Goal: Information Seeking & Learning: Learn about a topic

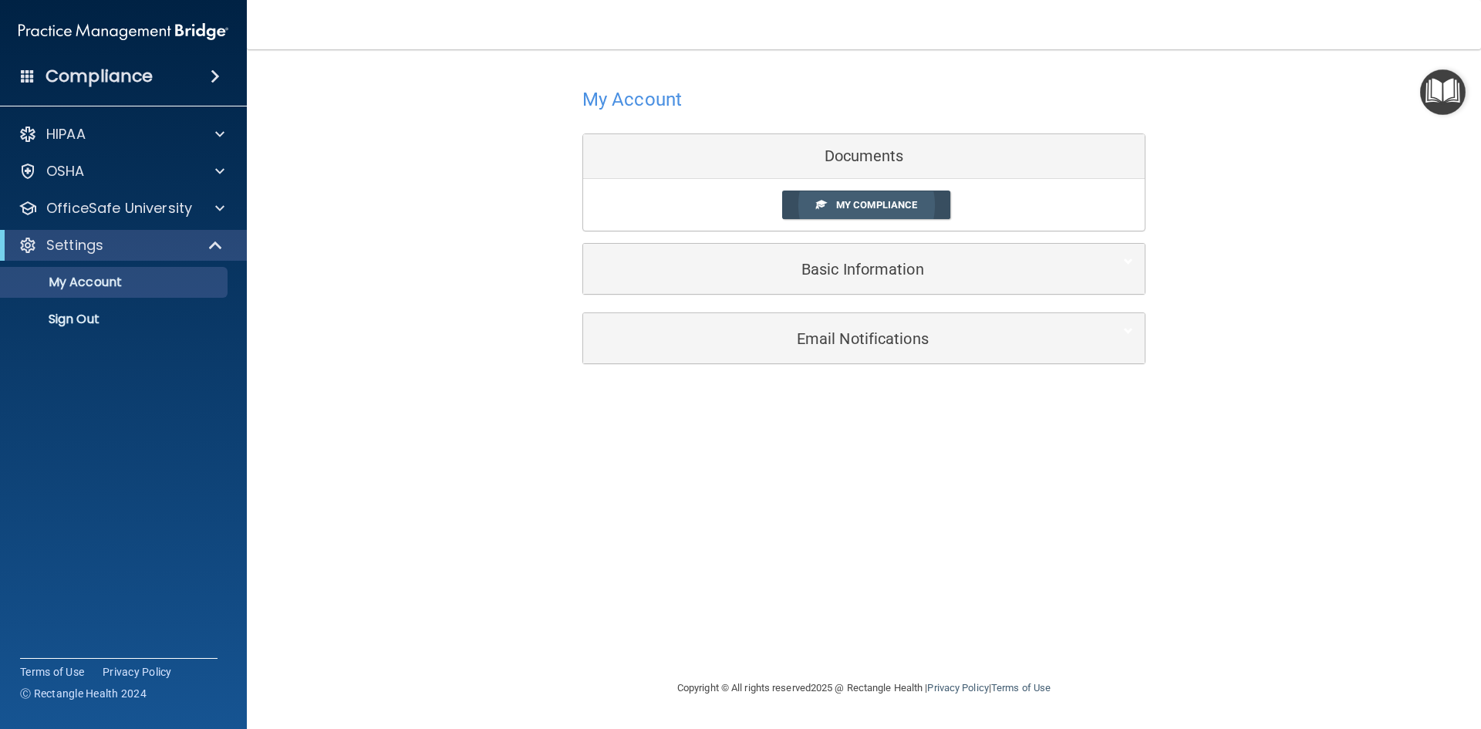
click at [938, 200] on link "My Compliance" at bounding box center [866, 205] width 169 height 29
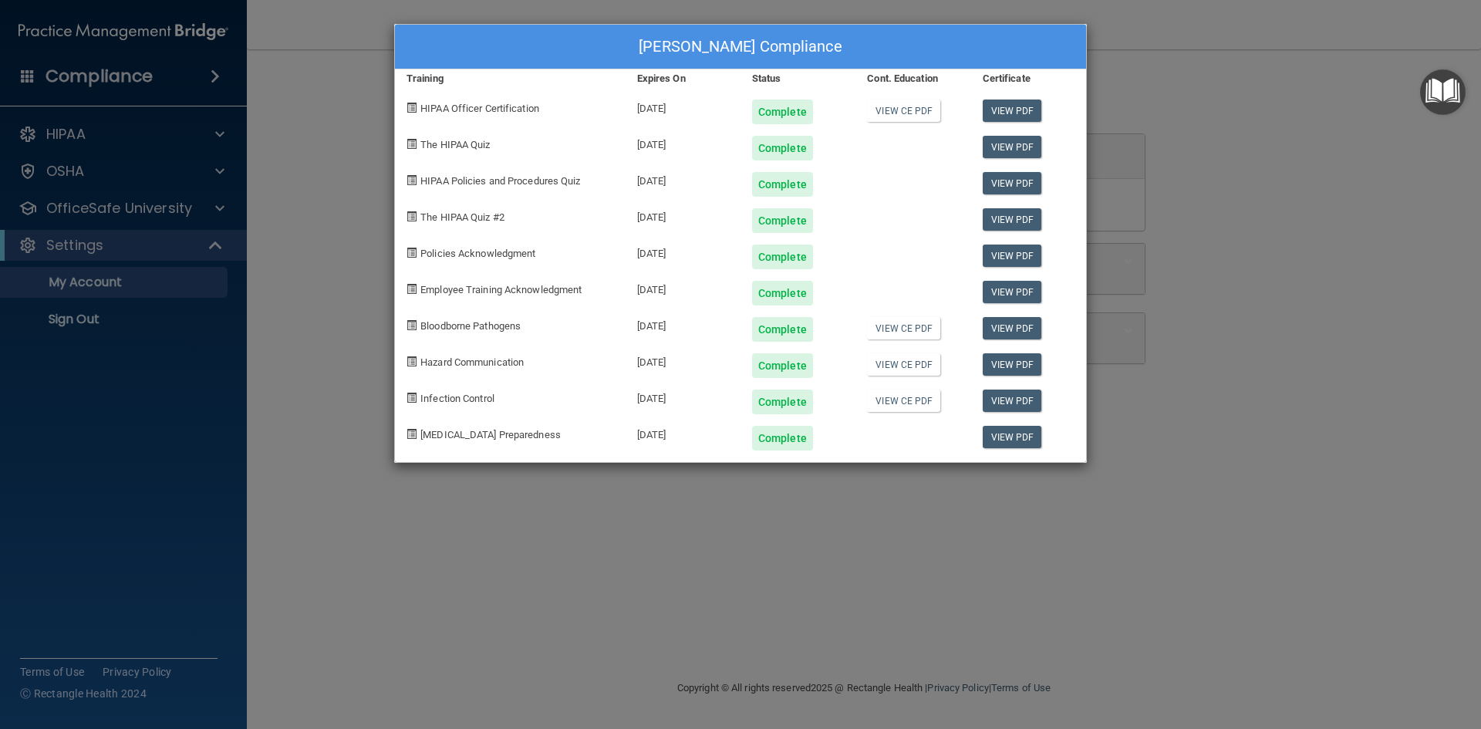
click at [930, 544] on div "Maria Chavez's Compliance Training Expires On Status Cont. Education Certificat…" at bounding box center [740, 364] width 1481 height 729
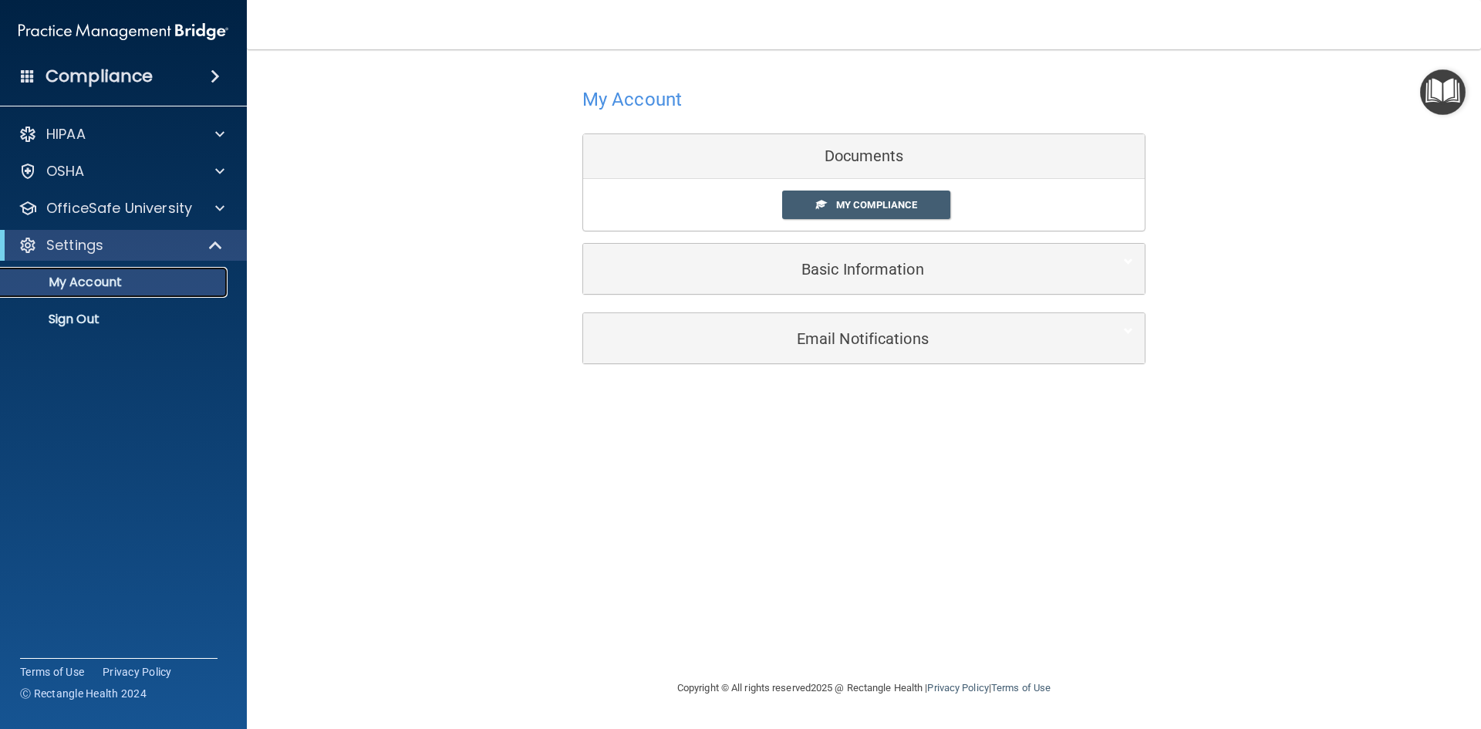
click at [127, 278] on p "My Account" at bounding box center [115, 282] width 211 height 15
click at [151, 204] on p "OfficeSafe University" at bounding box center [119, 208] width 146 height 19
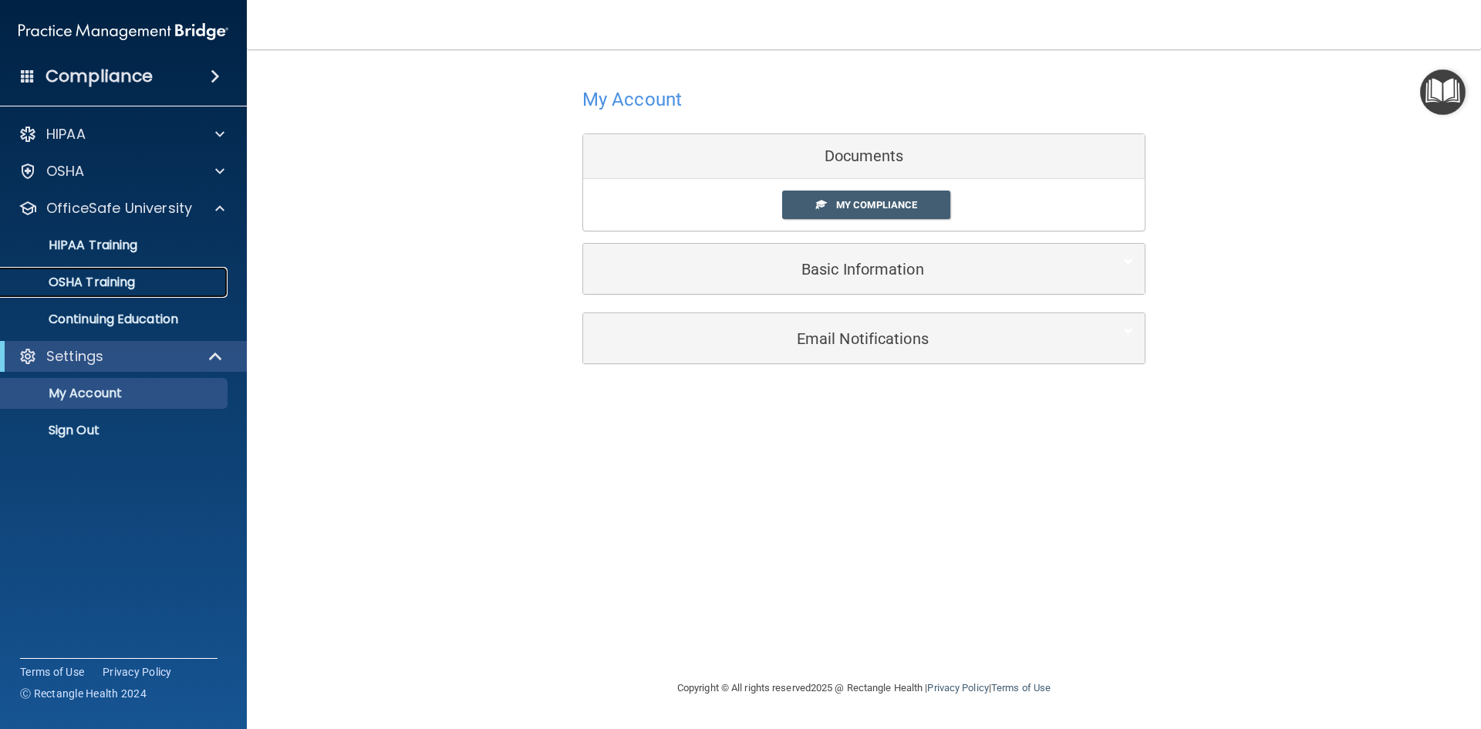
click at [142, 293] on link "OSHA Training" at bounding box center [106, 282] width 243 height 31
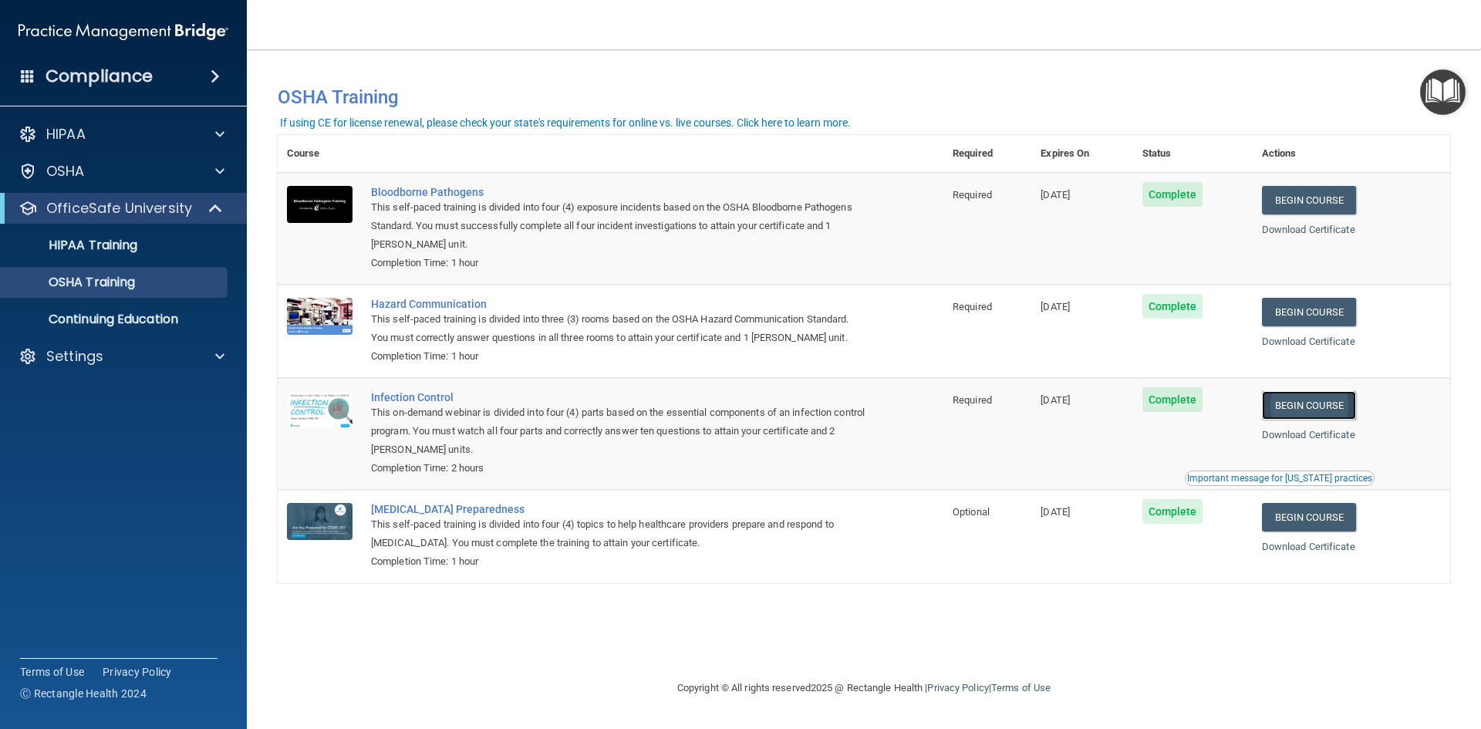
click at [1355, 406] on link "Begin Course" at bounding box center [1309, 405] width 94 height 29
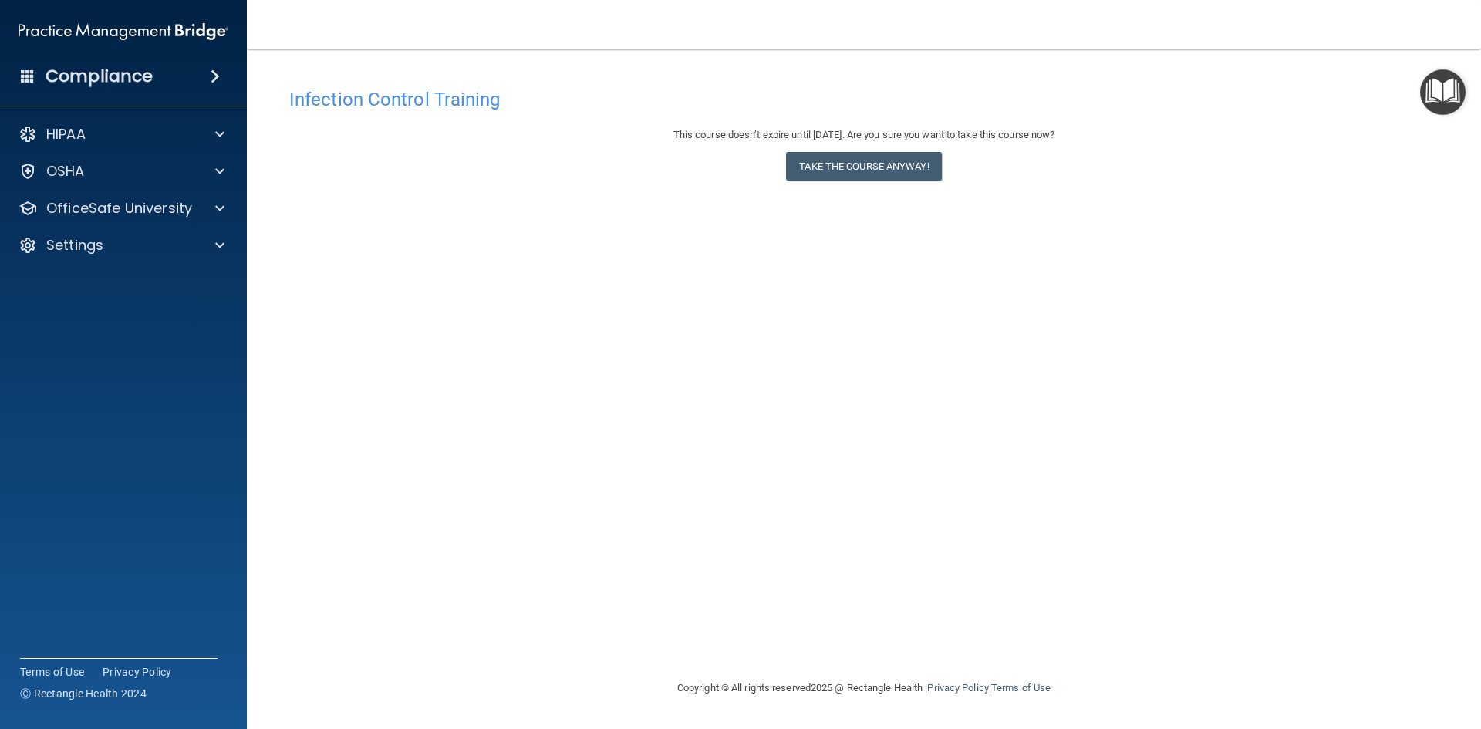
click at [836, 191] on div "Infection Control Training This course doesn’t expire until 01/07/2026. Are you…" at bounding box center [864, 379] width 1172 height 599
click at [837, 168] on button "Take the course anyway!" at bounding box center [863, 166] width 155 height 29
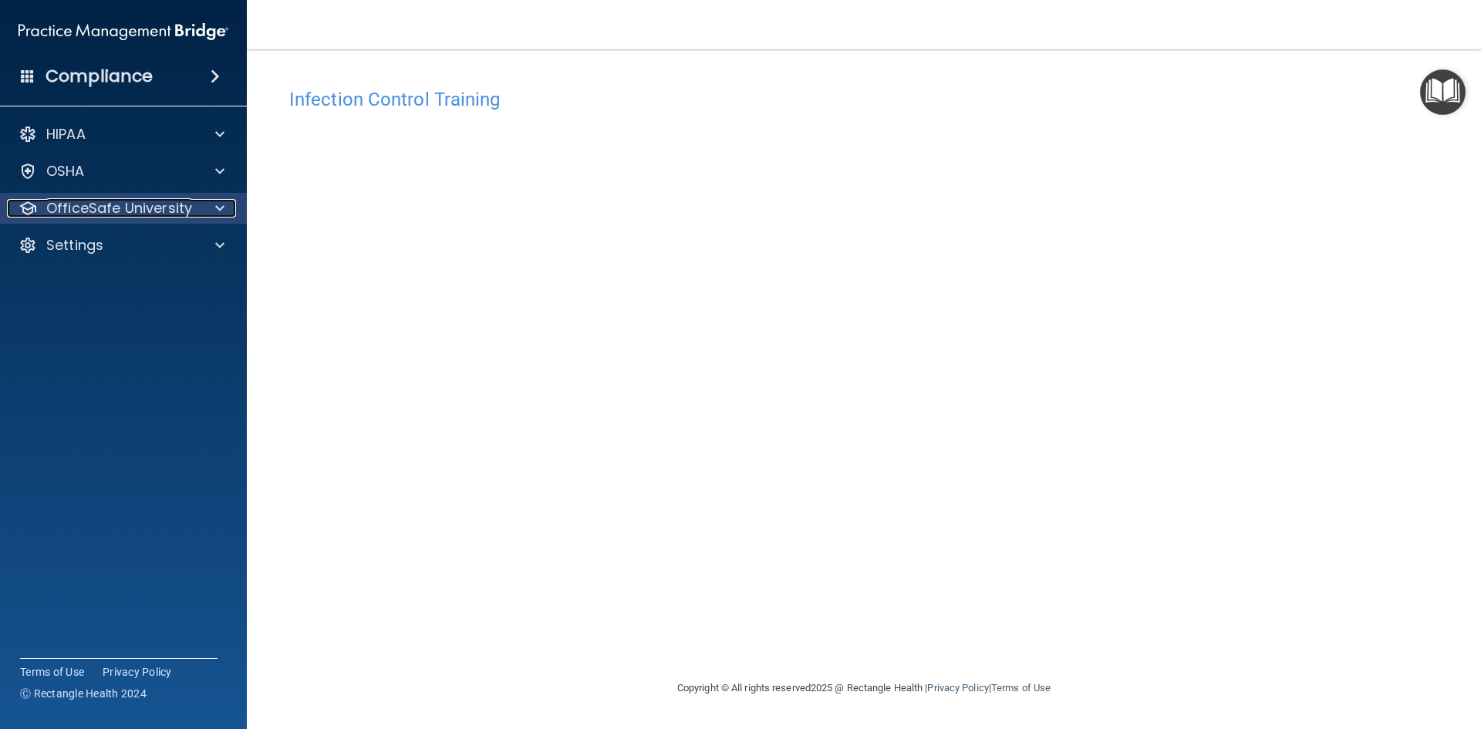
click at [120, 213] on p "OfficeSafe University" at bounding box center [119, 208] width 146 height 19
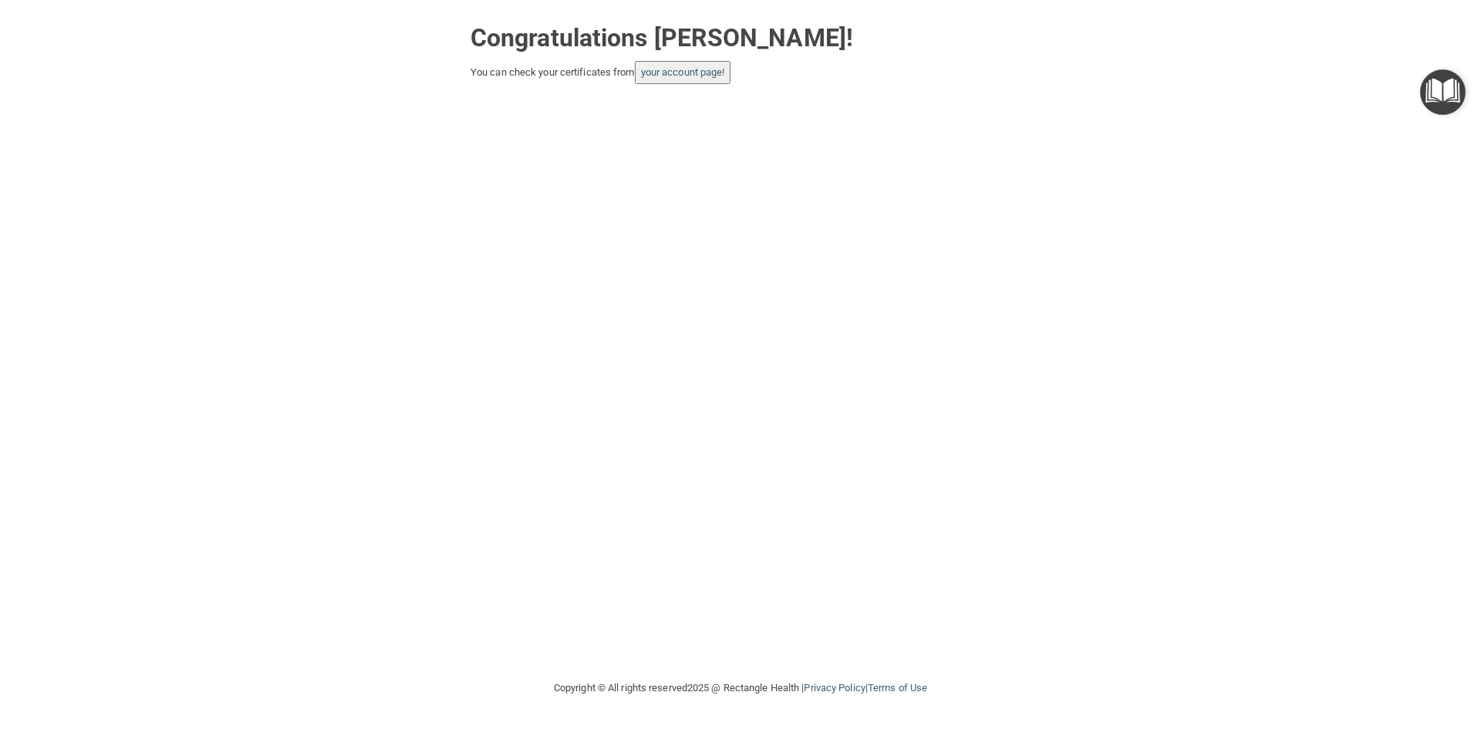
click at [720, 79] on button "your account page!" at bounding box center [683, 72] width 96 height 23
click at [673, 69] on link "your account page!" at bounding box center [683, 72] width 84 height 12
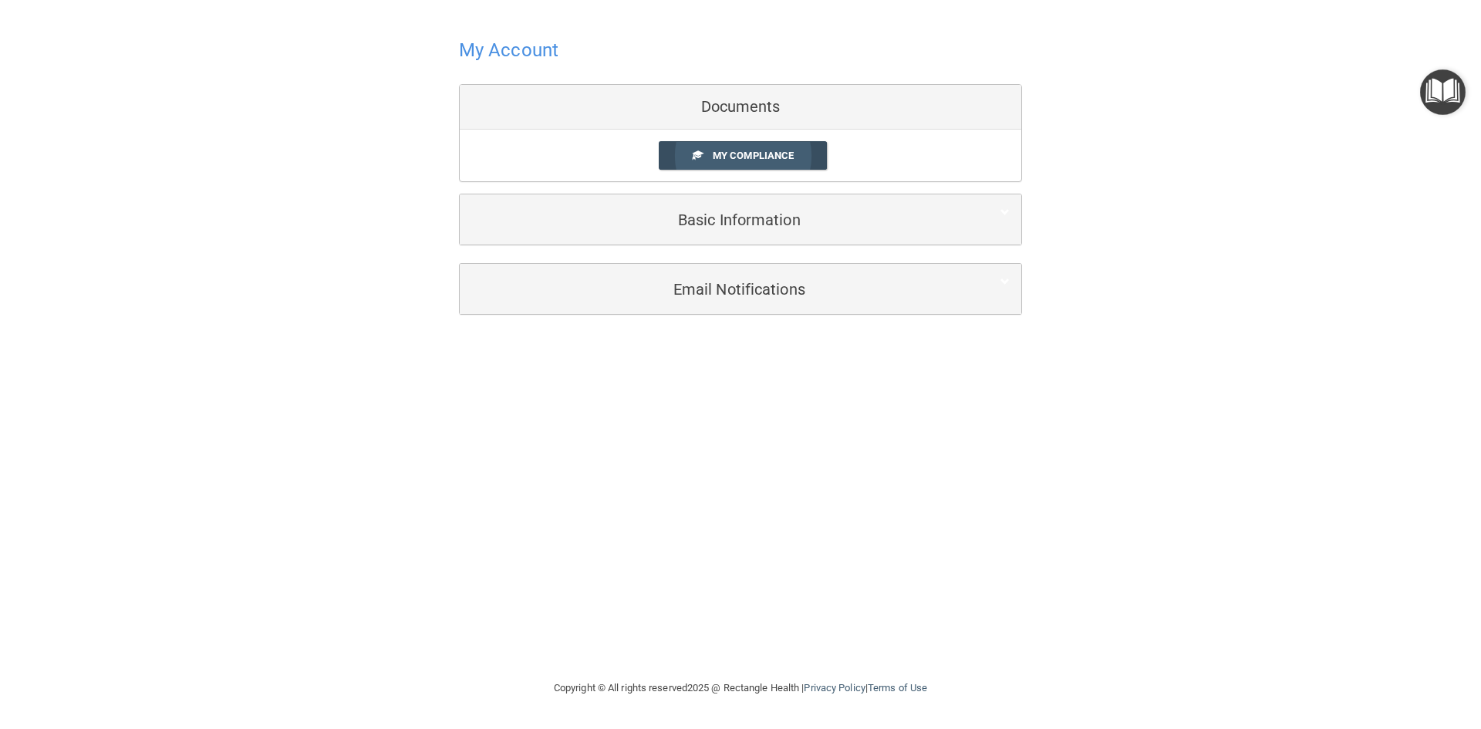
click at [716, 152] on span "My Compliance" at bounding box center [753, 156] width 81 height 12
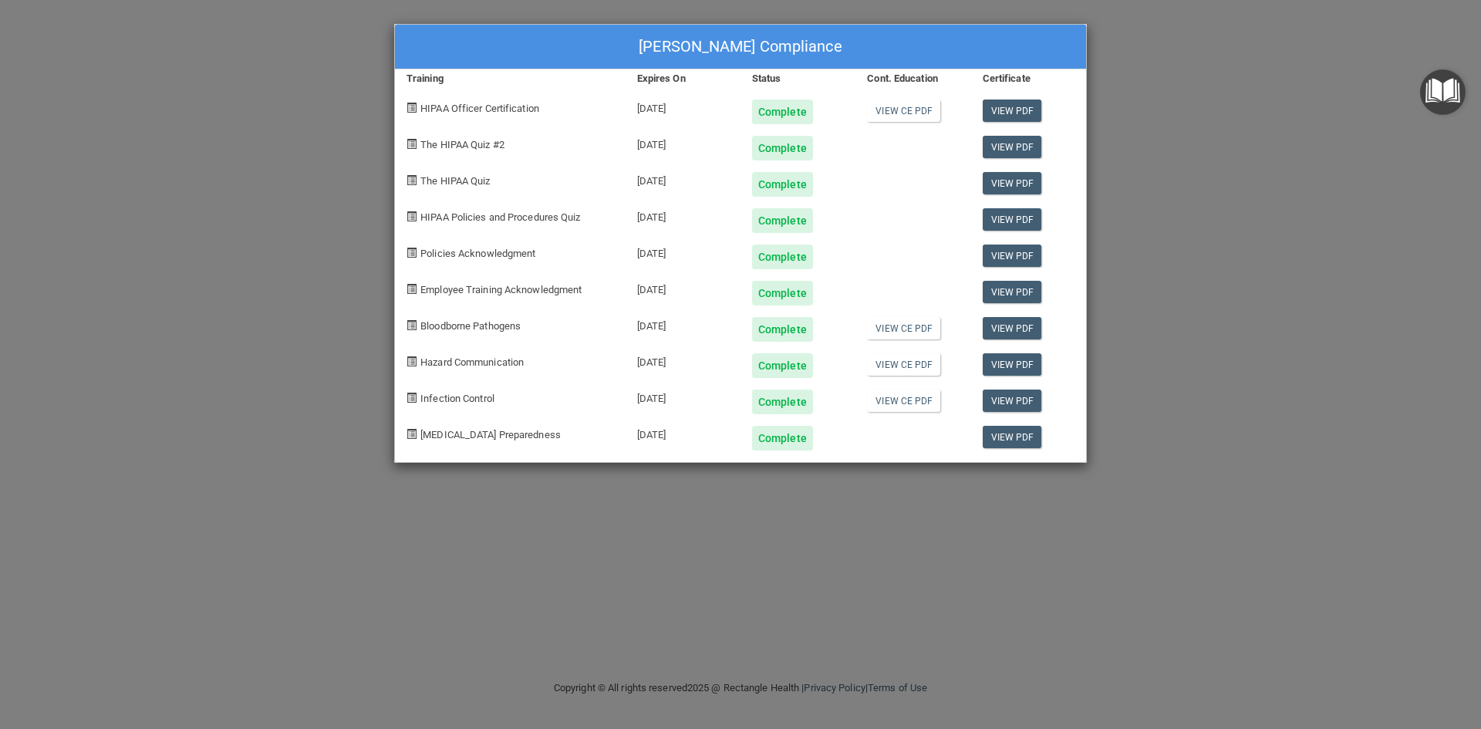
click at [149, 373] on div "[PERSON_NAME] Compliance Training Expires On Status Cont. Education Certificate…" at bounding box center [740, 364] width 1481 height 729
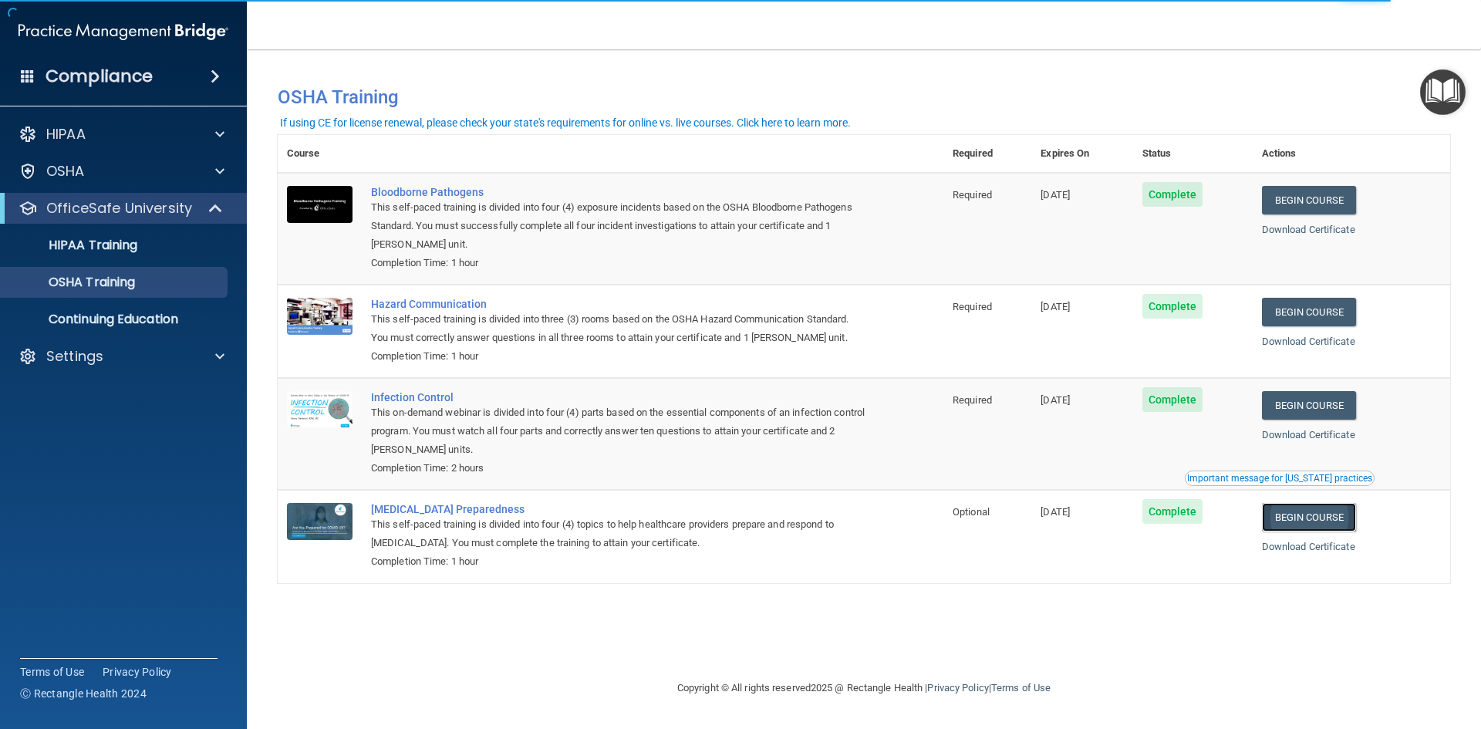
click at [1333, 515] on link "Begin Course" at bounding box center [1309, 517] width 94 height 29
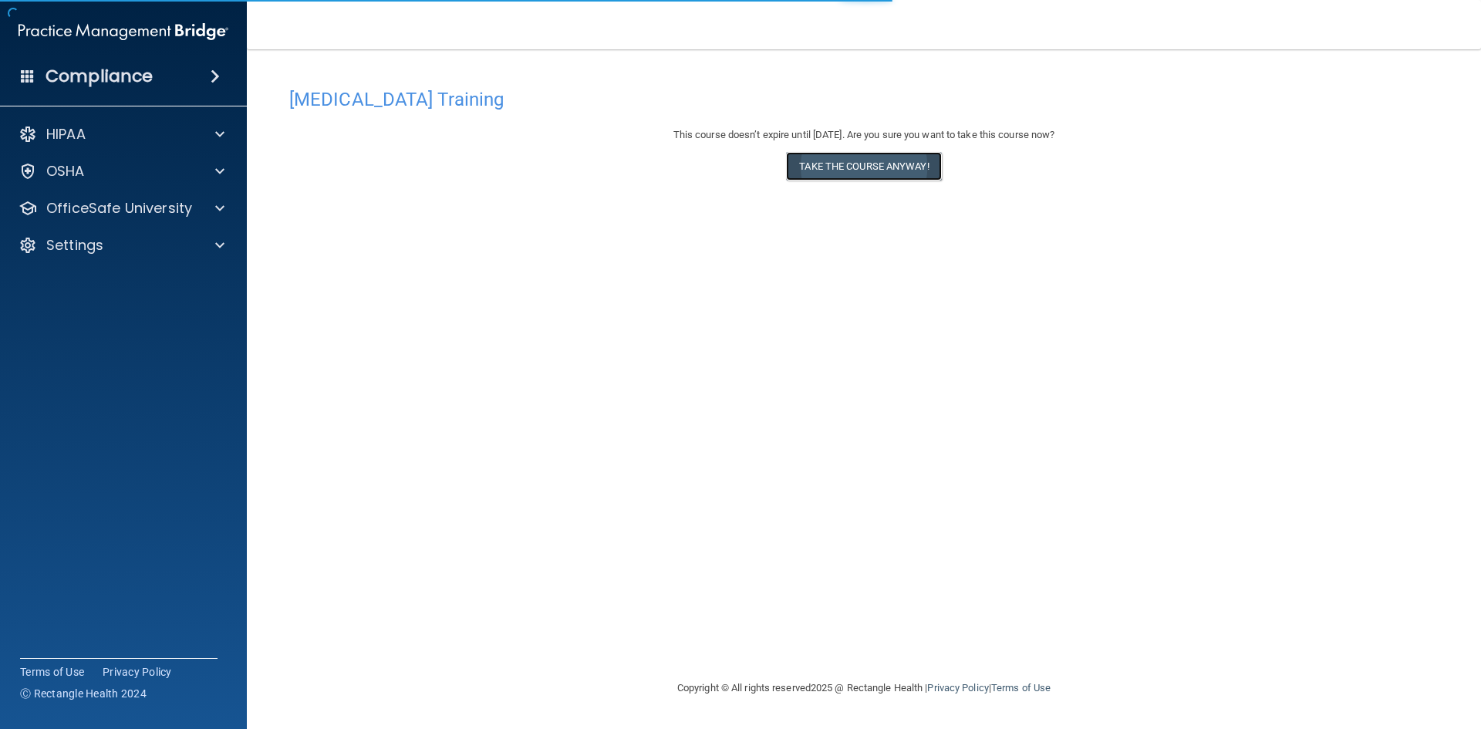
click at [889, 165] on button "Take the course anyway!" at bounding box center [863, 166] width 155 height 29
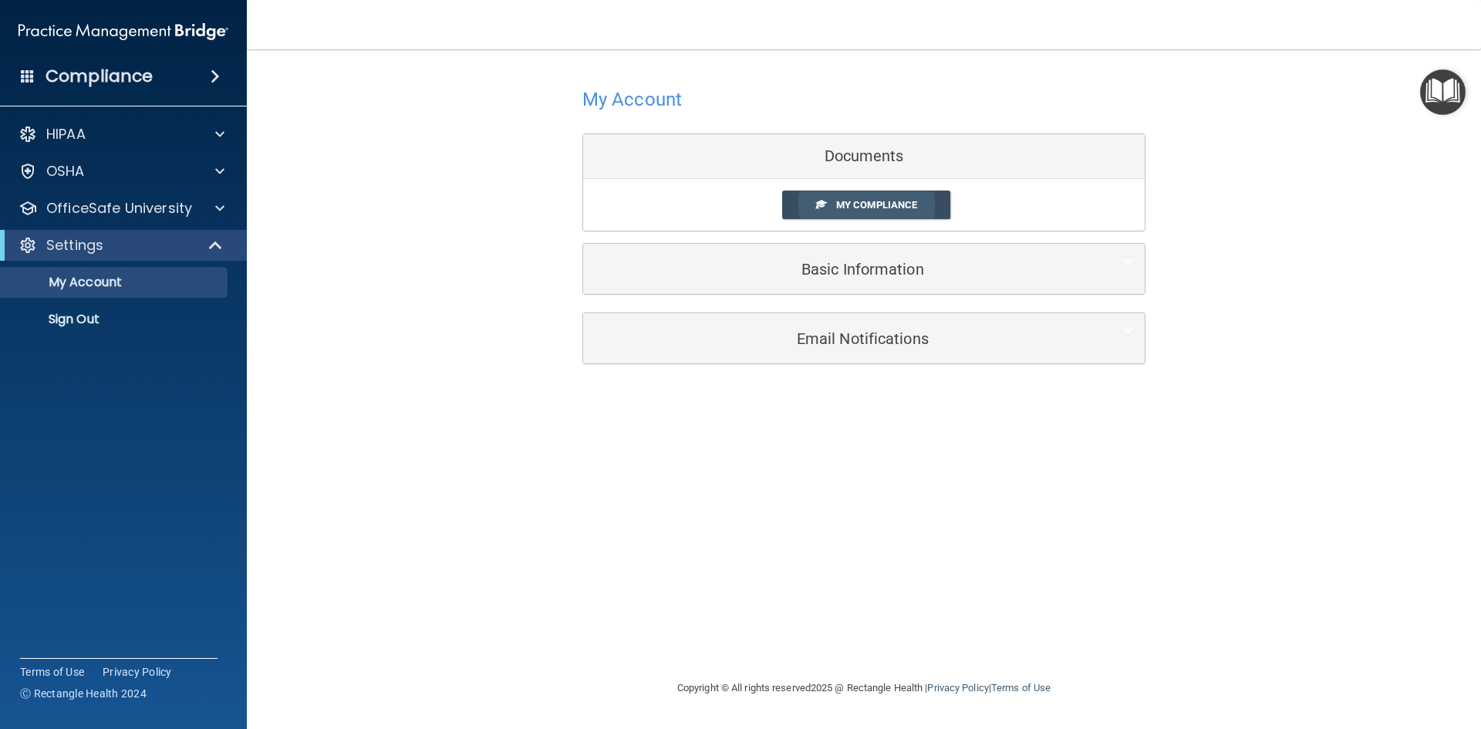
click at [886, 201] on span "My Compliance" at bounding box center [876, 205] width 81 height 12
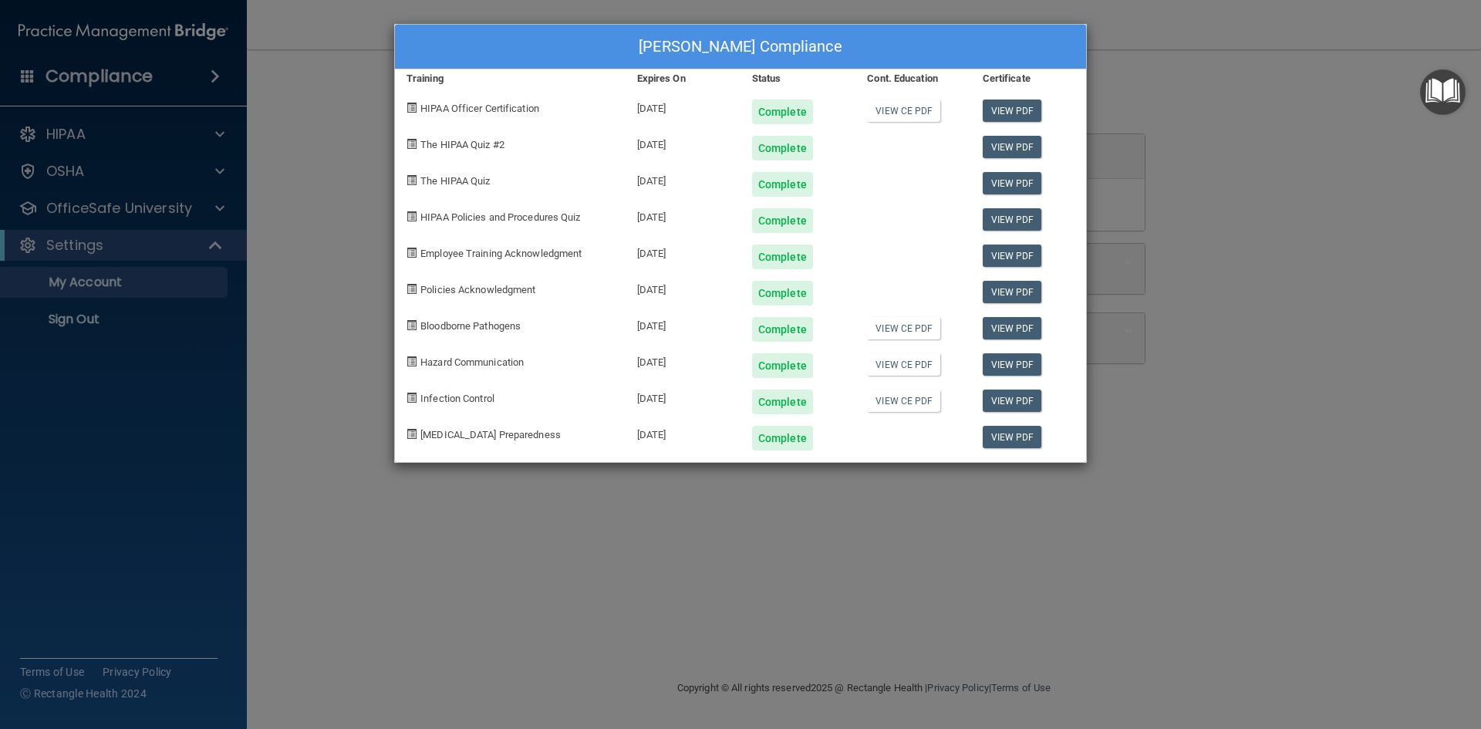
drag, startPoint x: 1105, startPoint y: 518, endPoint x: 1098, endPoint y: 515, distance: 8.6
click at [1106, 518] on div "Maria Chavez's Compliance Training Expires On Status Cont. Education Certificat…" at bounding box center [740, 364] width 1481 height 729
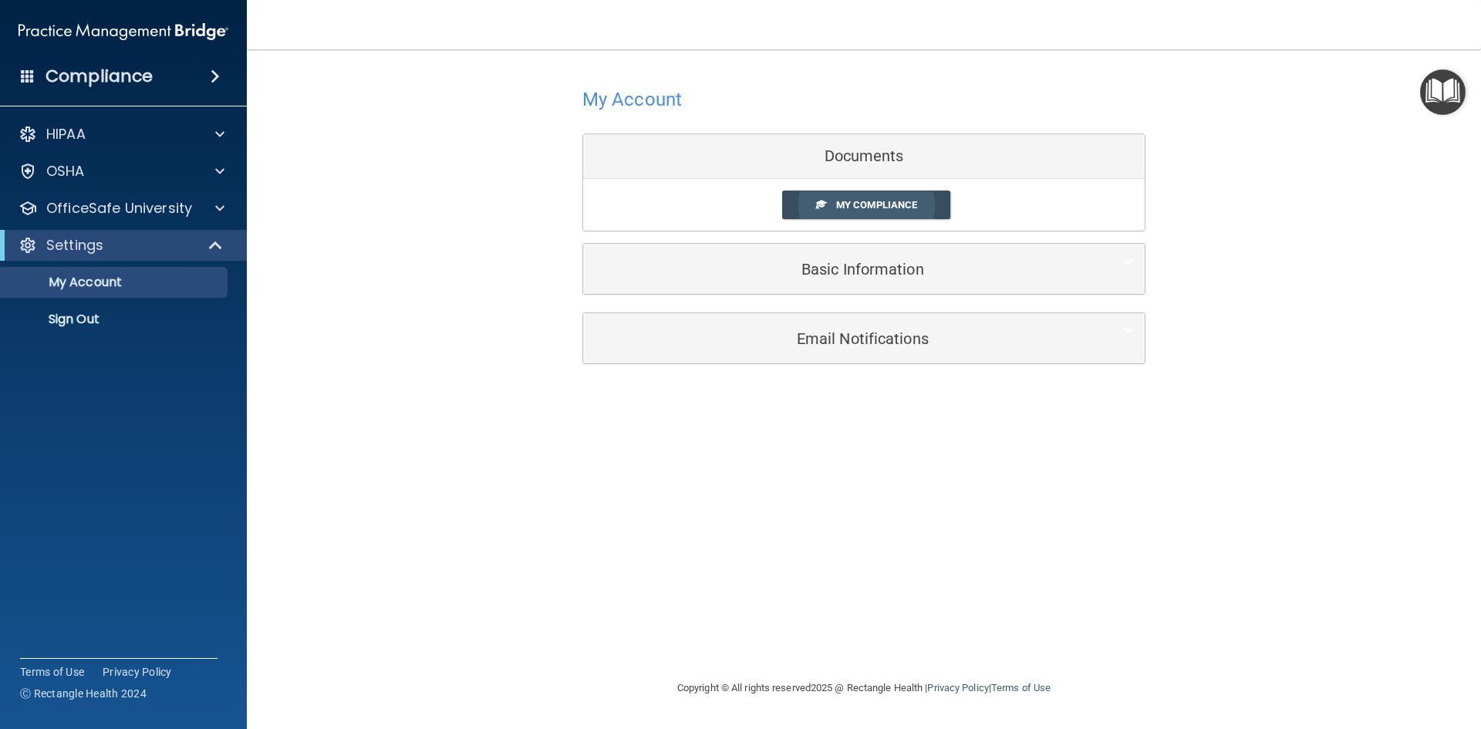
click at [851, 204] on span "My Compliance" at bounding box center [876, 205] width 81 height 12
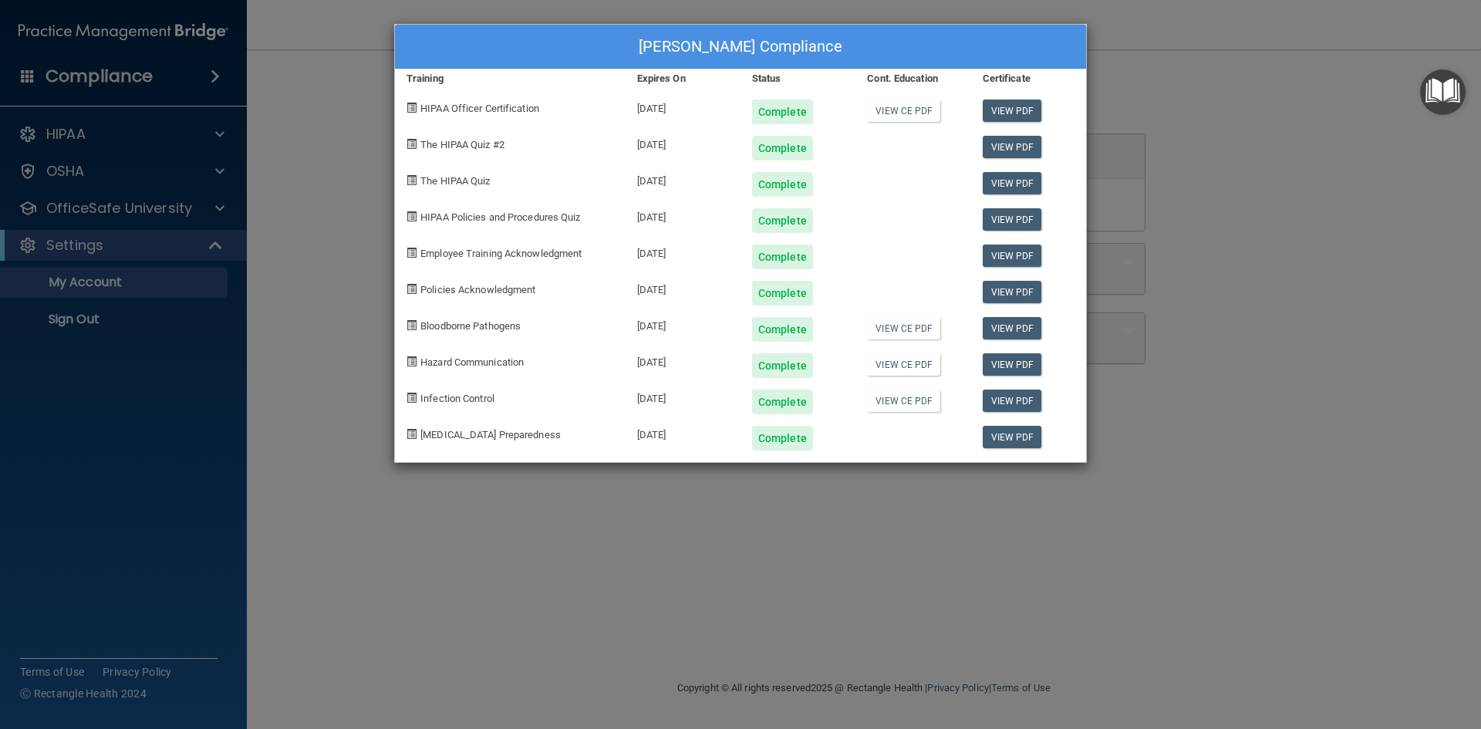
drag, startPoint x: 1327, startPoint y: 437, endPoint x: 1320, endPoint y: 423, distance: 14.8
click at [1328, 435] on div "Maria Chavez's Compliance Training Expires On Status Cont. Education Certificat…" at bounding box center [740, 364] width 1481 height 729
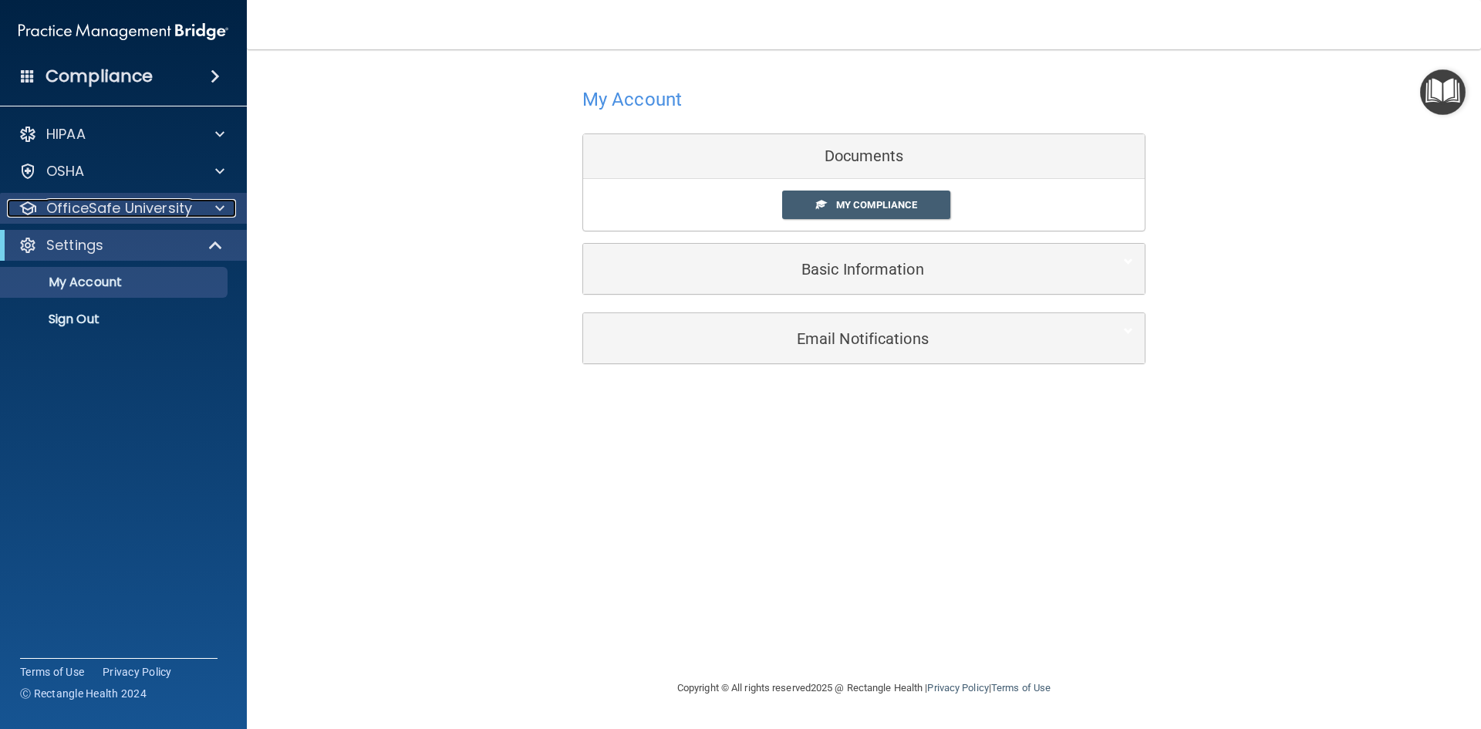
click at [220, 204] on span at bounding box center [219, 208] width 9 height 19
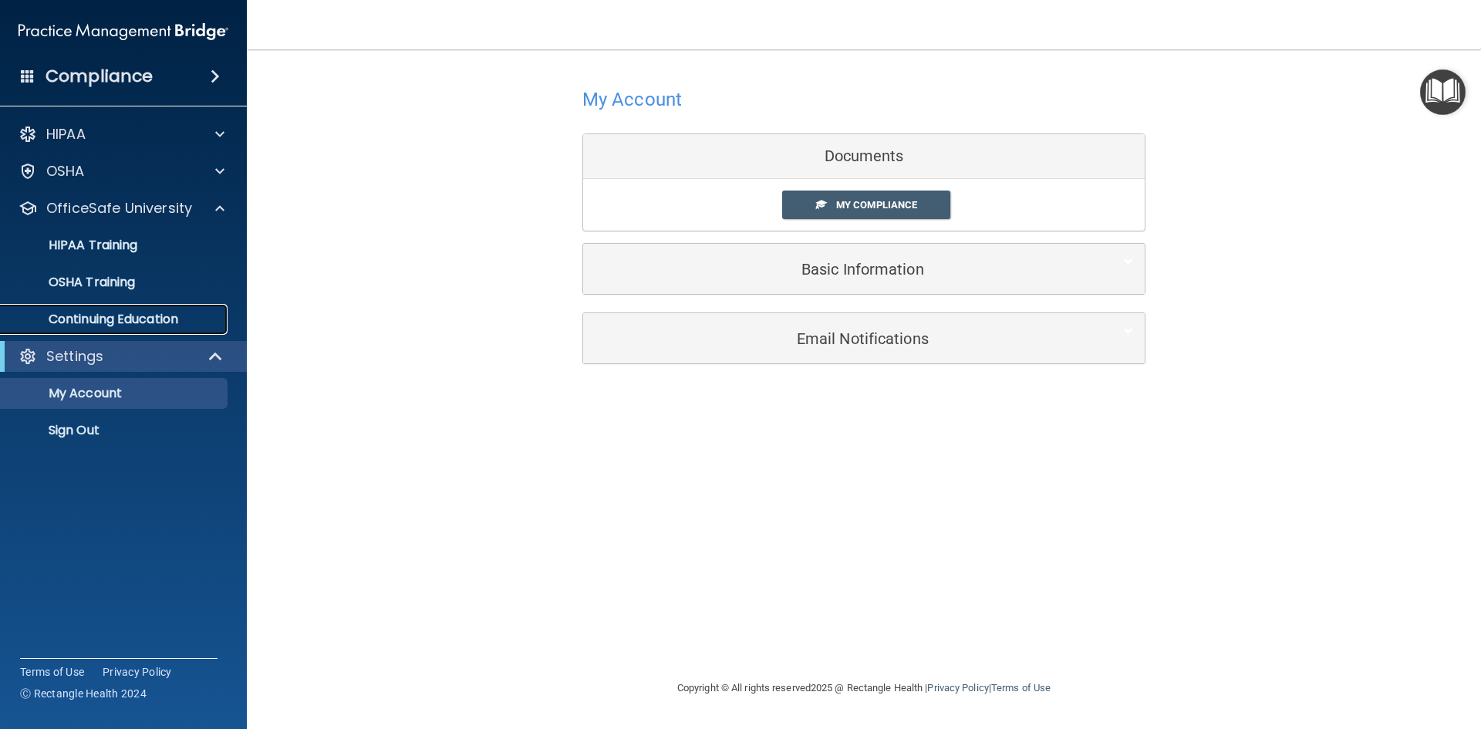
click at [125, 313] on p "Continuing Education" at bounding box center [115, 319] width 211 height 15
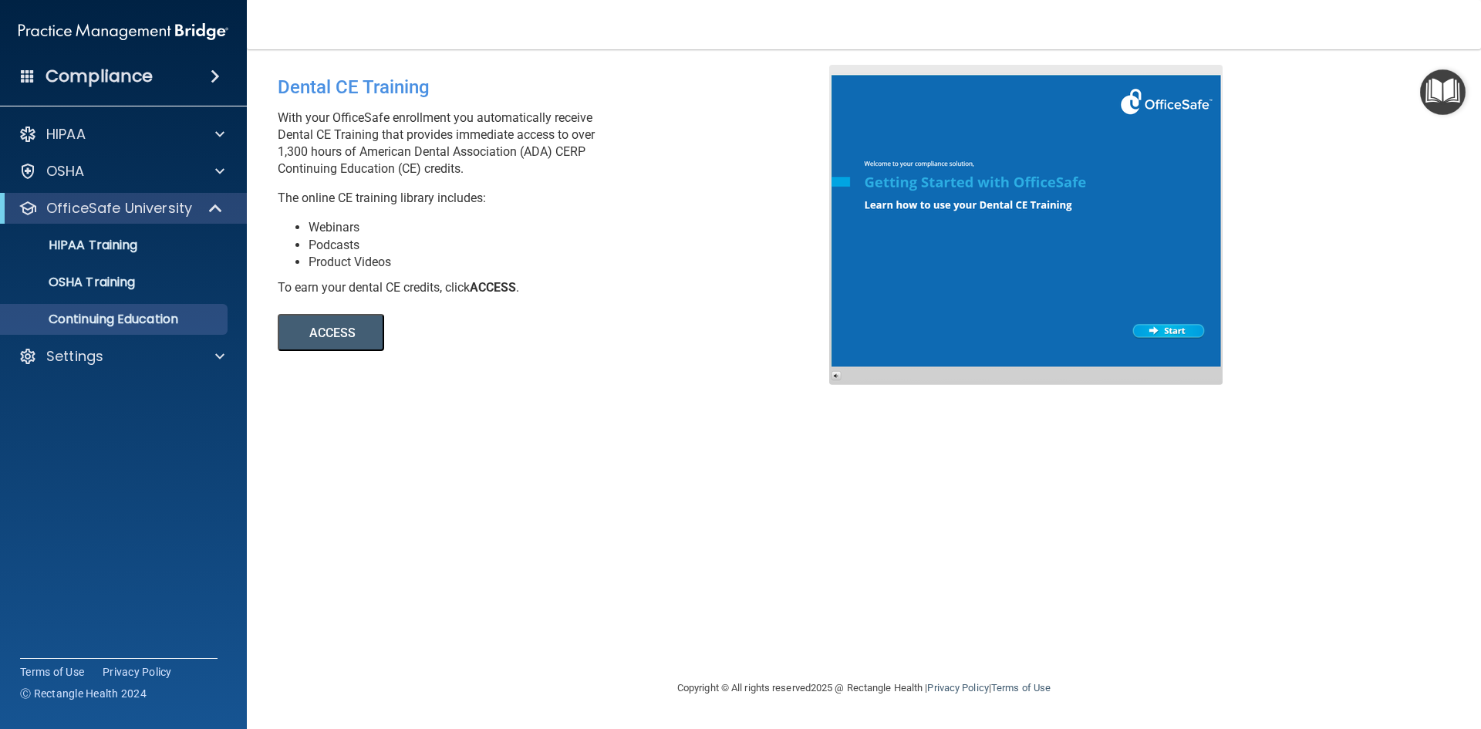
click at [323, 323] on button "ACCESS" at bounding box center [331, 332] width 106 height 37
click at [353, 352] on div "Dental CE Training With your OfficeSafe enrollment you automatically receive De…" at bounding box center [864, 364] width 1172 height 599
click at [349, 336] on button "ACCESS" at bounding box center [331, 332] width 106 height 37
